Goal: Check status: Check status

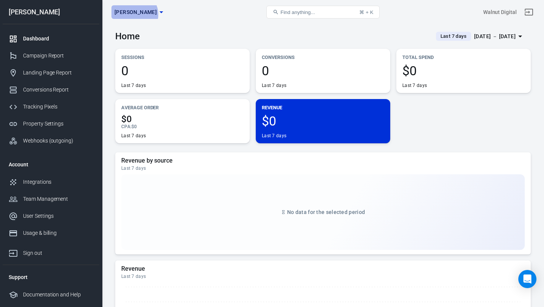
click at [134, 15] on span "[PERSON_NAME]" at bounding box center [135, 12] width 42 height 9
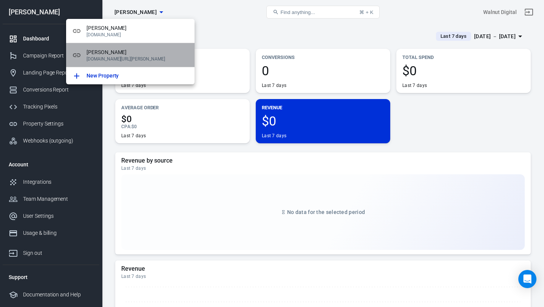
click at [121, 57] on p "[DOMAIN_NAME][URL][PERSON_NAME]" at bounding box center [137, 58] width 102 height 5
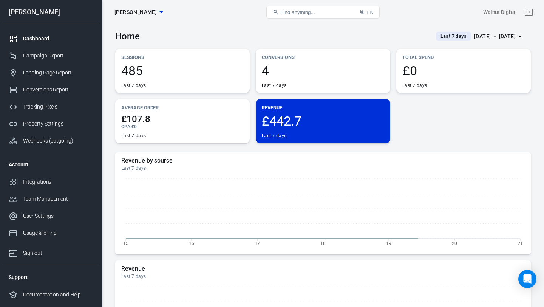
click at [436, 40] on div "Last 7 days" at bounding box center [453, 36] width 35 height 9
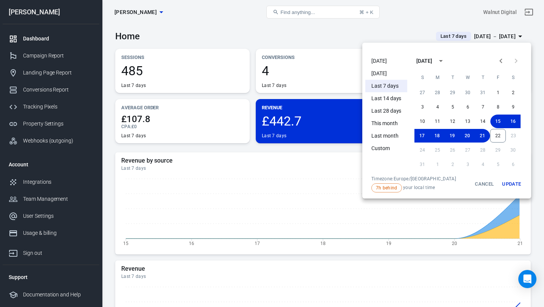
click at [389, 59] on li "[DATE]" at bounding box center [386, 61] width 42 height 12
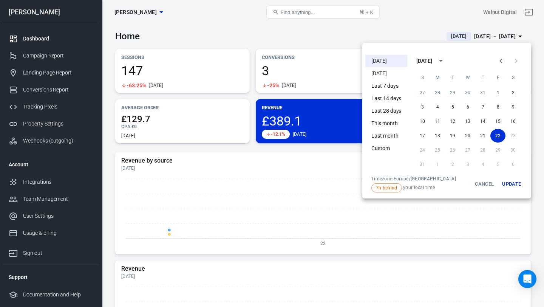
click at [344, 40] on div at bounding box center [272, 153] width 544 height 307
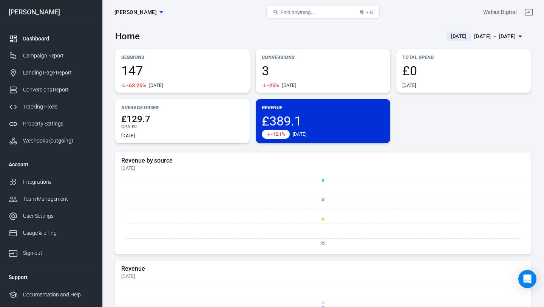
click at [448, 37] on span "[DATE]" at bounding box center [459, 36] width 22 height 8
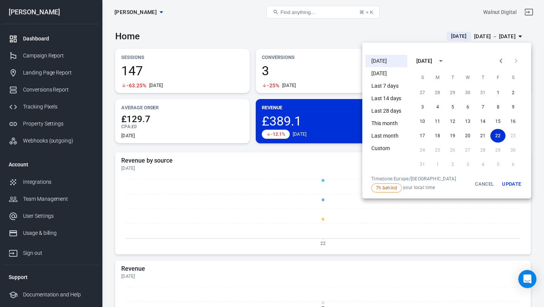
click at [393, 74] on li "[DATE]" at bounding box center [386, 73] width 42 height 12
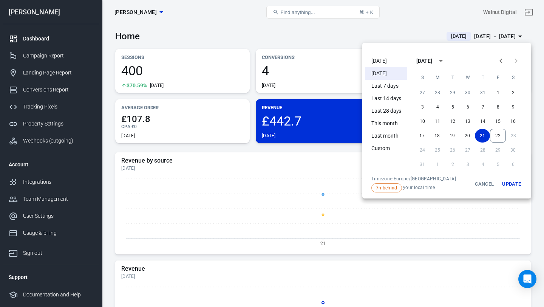
click at [330, 34] on div at bounding box center [272, 153] width 544 height 307
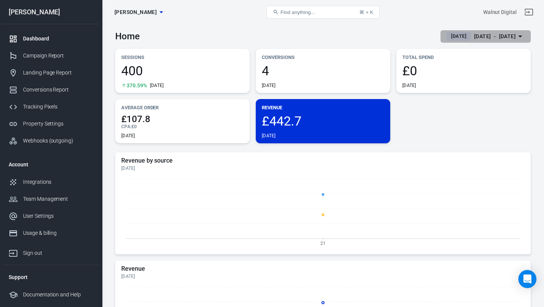
click at [448, 35] on span "[DATE]" at bounding box center [459, 36] width 22 height 8
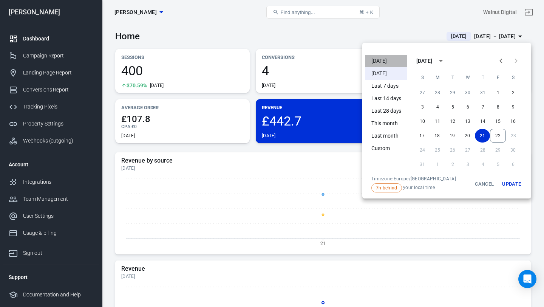
click at [386, 63] on li "[DATE]" at bounding box center [386, 61] width 42 height 12
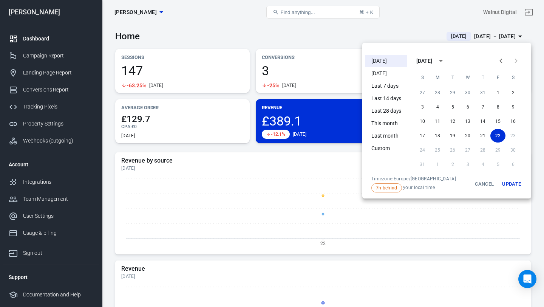
click at [358, 34] on div at bounding box center [272, 153] width 544 height 307
